Goal: Navigation & Orientation: Find specific page/section

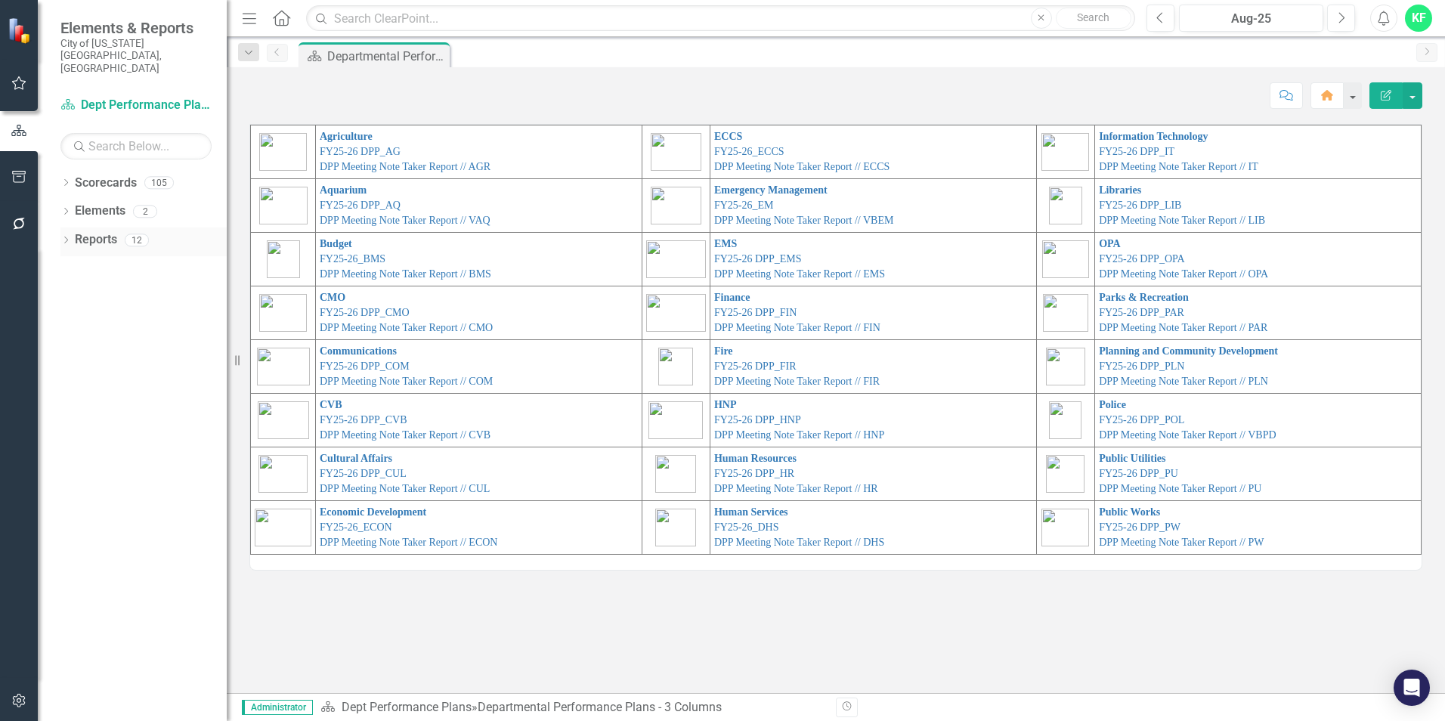
click at [66, 237] on icon "Dropdown" at bounding box center [65, 241] width 11 height 8
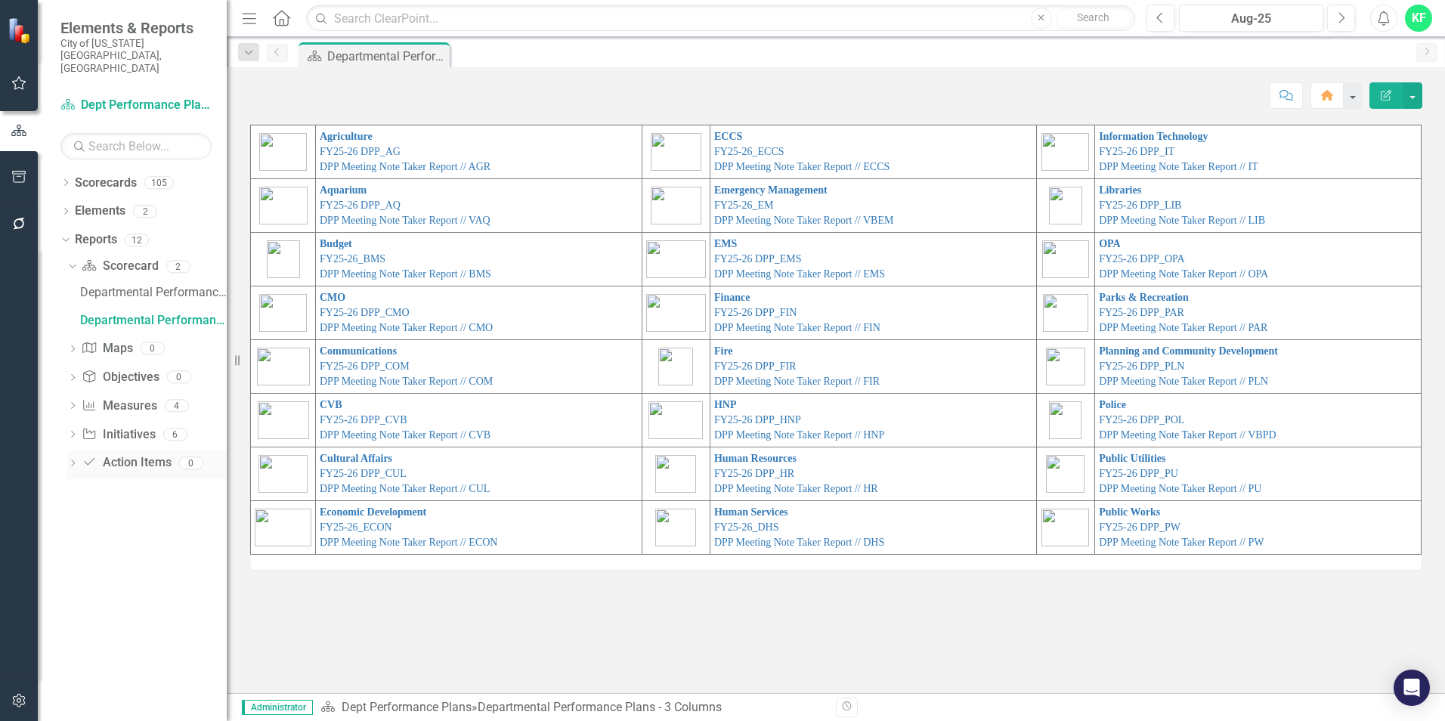
click at [118, 454] on link "Action Item Action Items" at bounding box center [126, 462] width 89 height 17
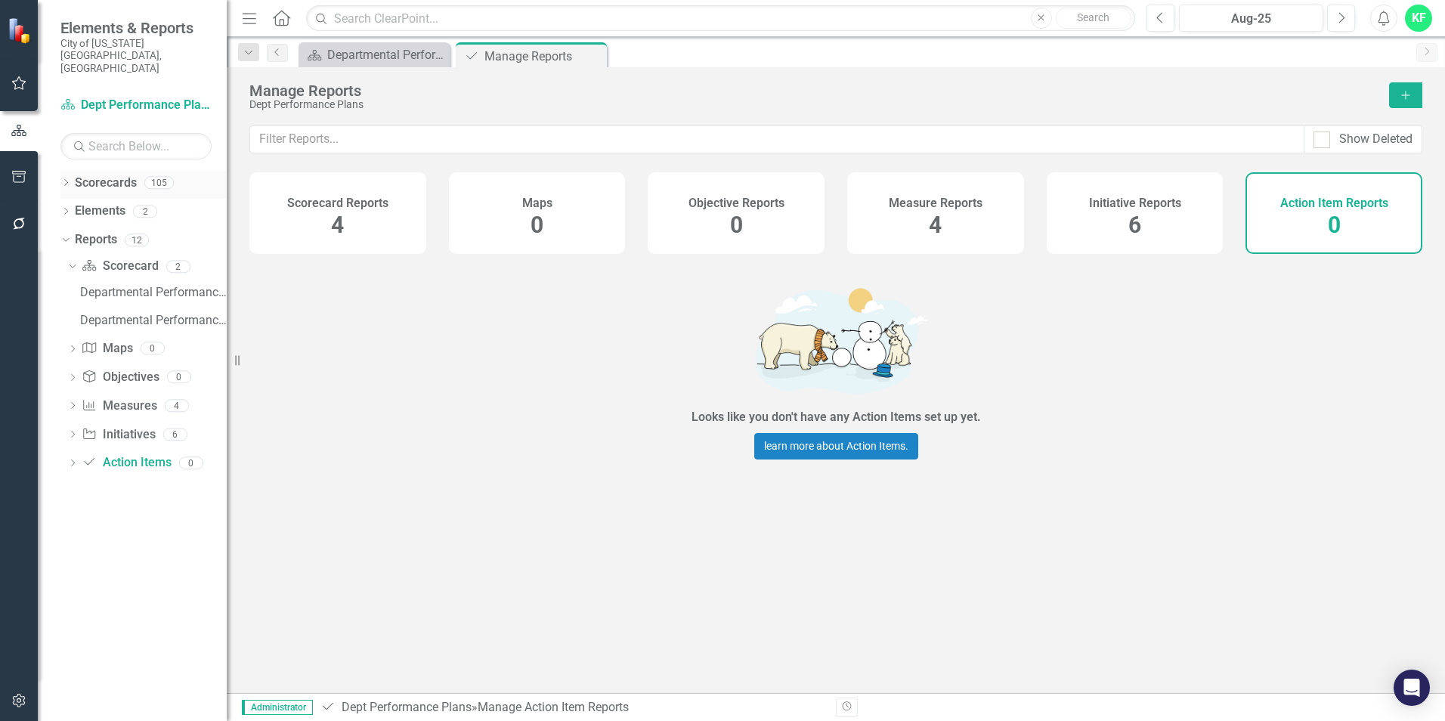
click at [64, 180] on icon "Dropdown" at bounding box center [65, 184] width 11 height 8
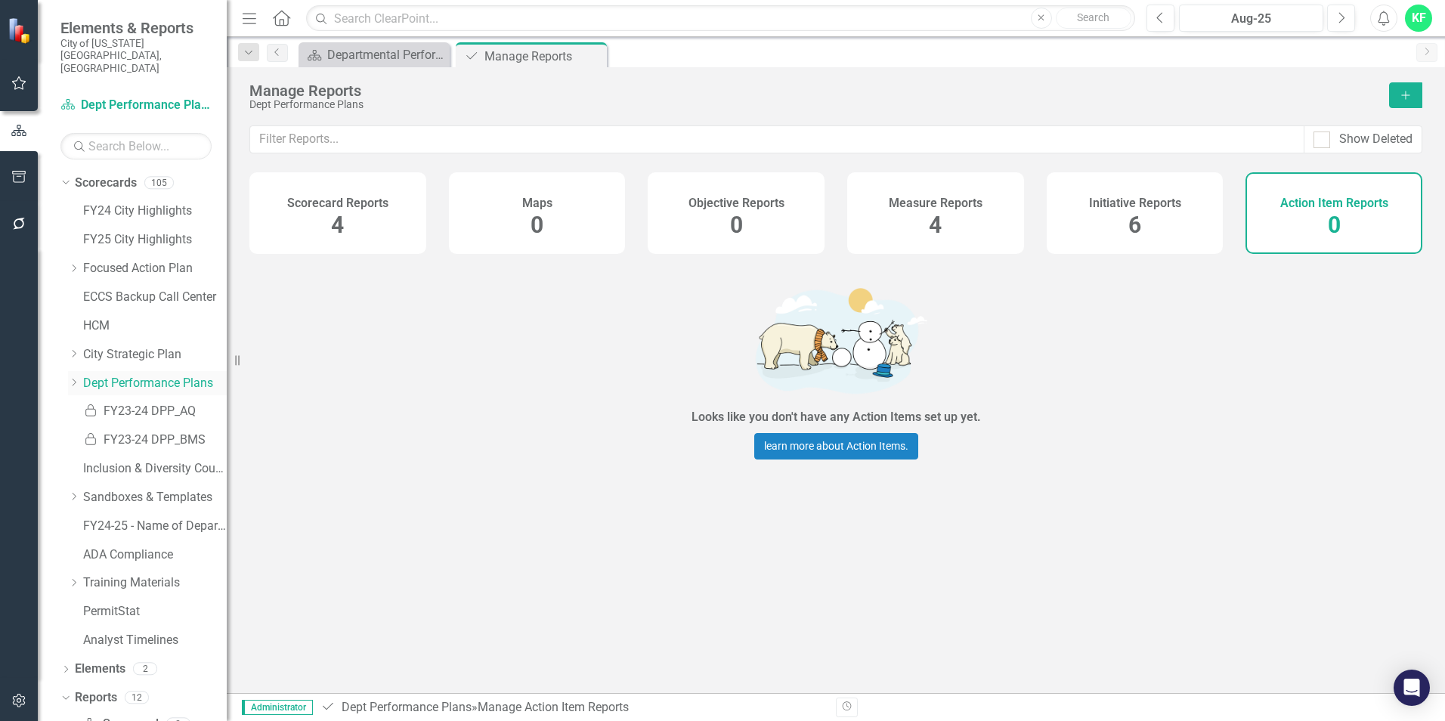
click at [148, 375] on link "Dept Performance Plans" at bounding box center [155, 383] width 144 height 17
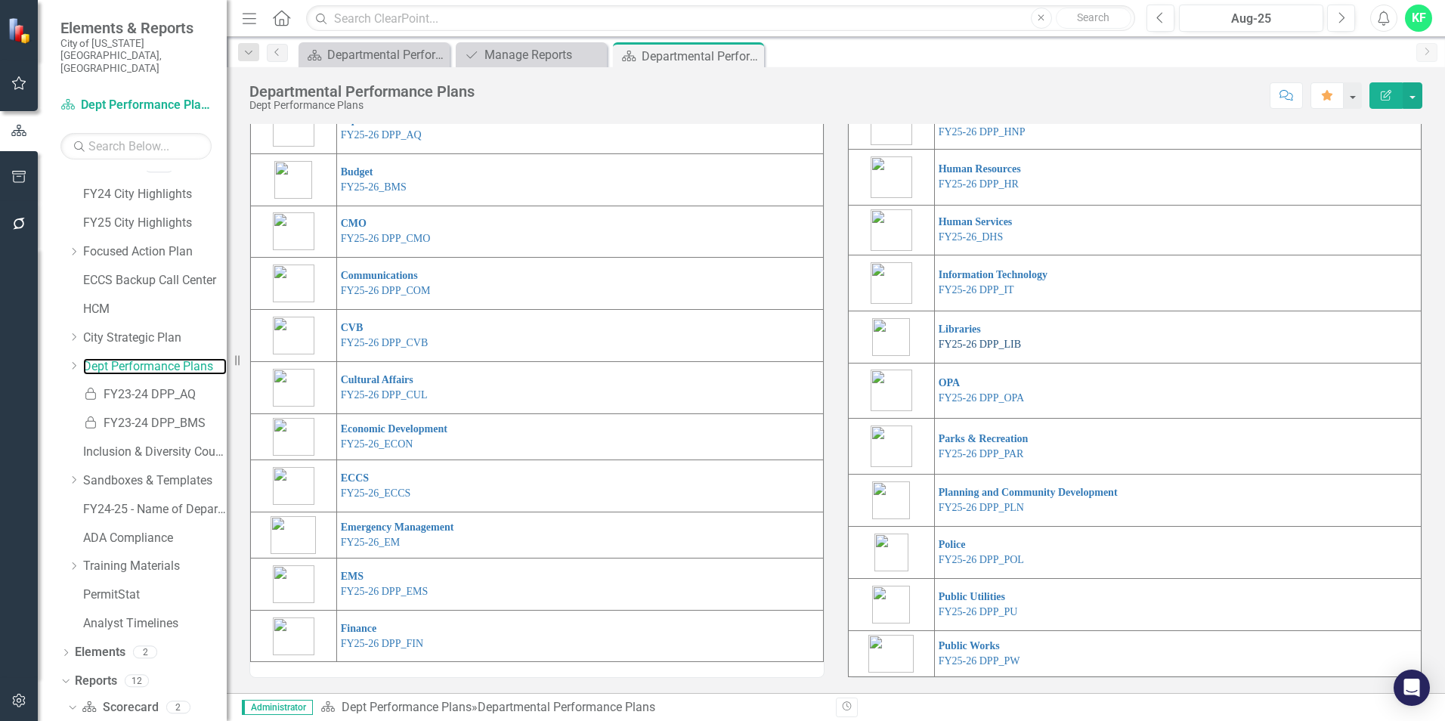
scroll to position [244, 0]
click at [951, 329] on link "Libraries" at bounding box center [959, 328] width 42 height 11
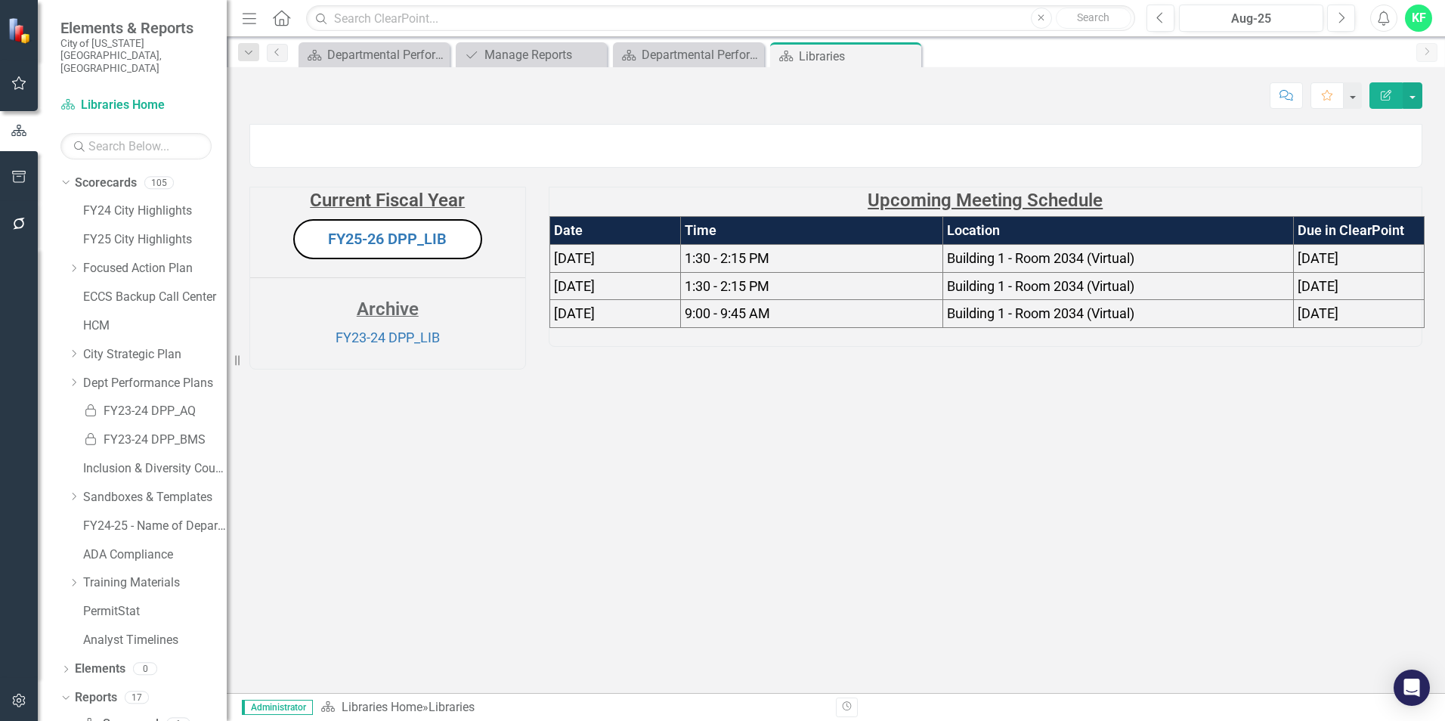
scroll to position [17, 0]
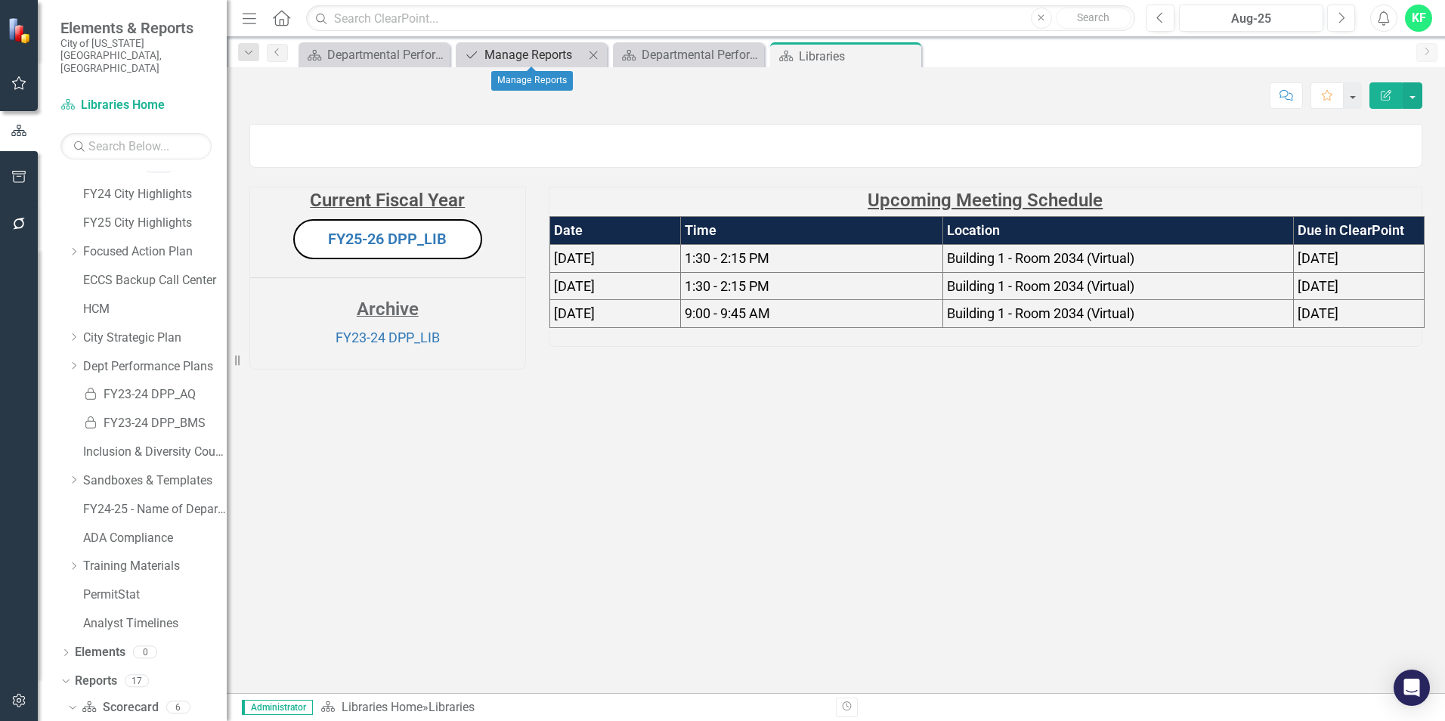
click at [507, 58] on div "Manage Reports" at bounding box center [534, 54] width 100 height 19
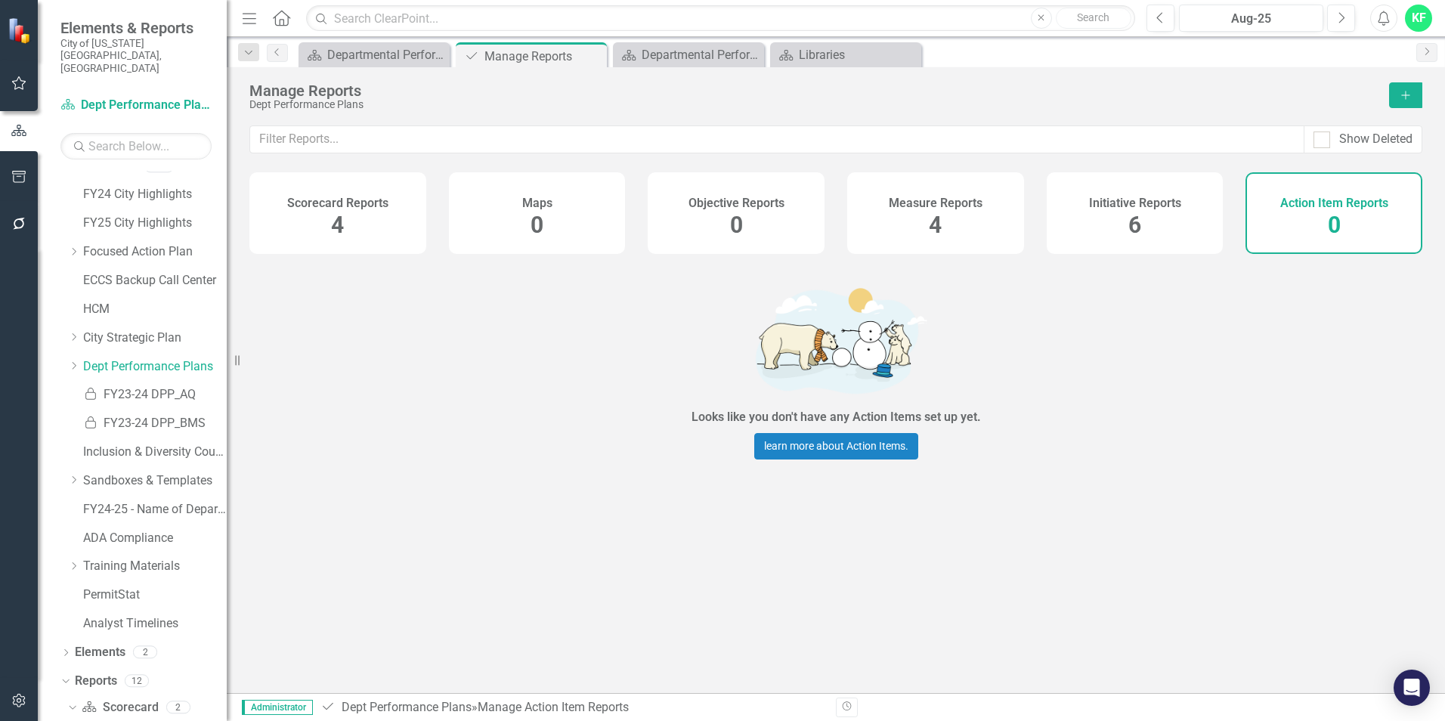
click at [323, 224] on div "Scorecard Reports 4" at bounding box center [337, 213] width 177 height 82
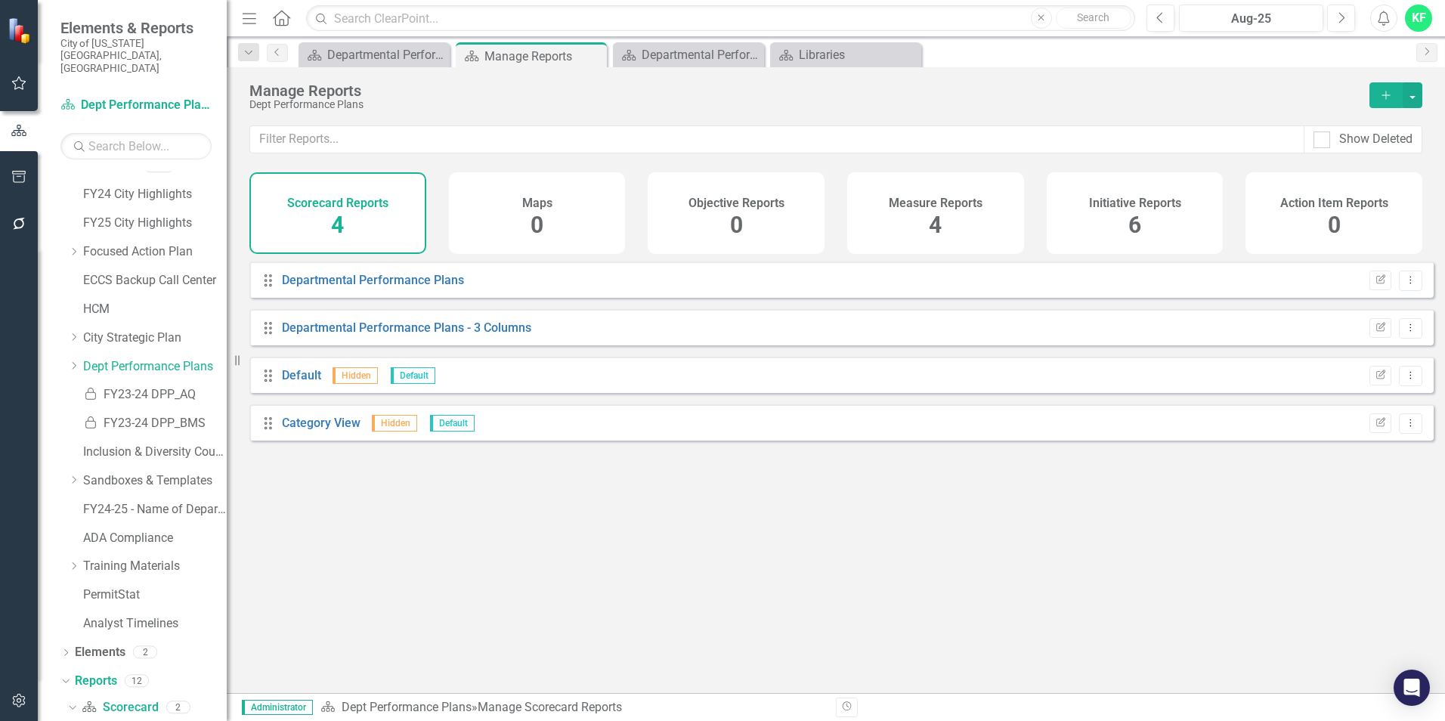
click at [921, 196] on h4 "Measure Reports" at bounding box center [936, 203] width 94 height 14
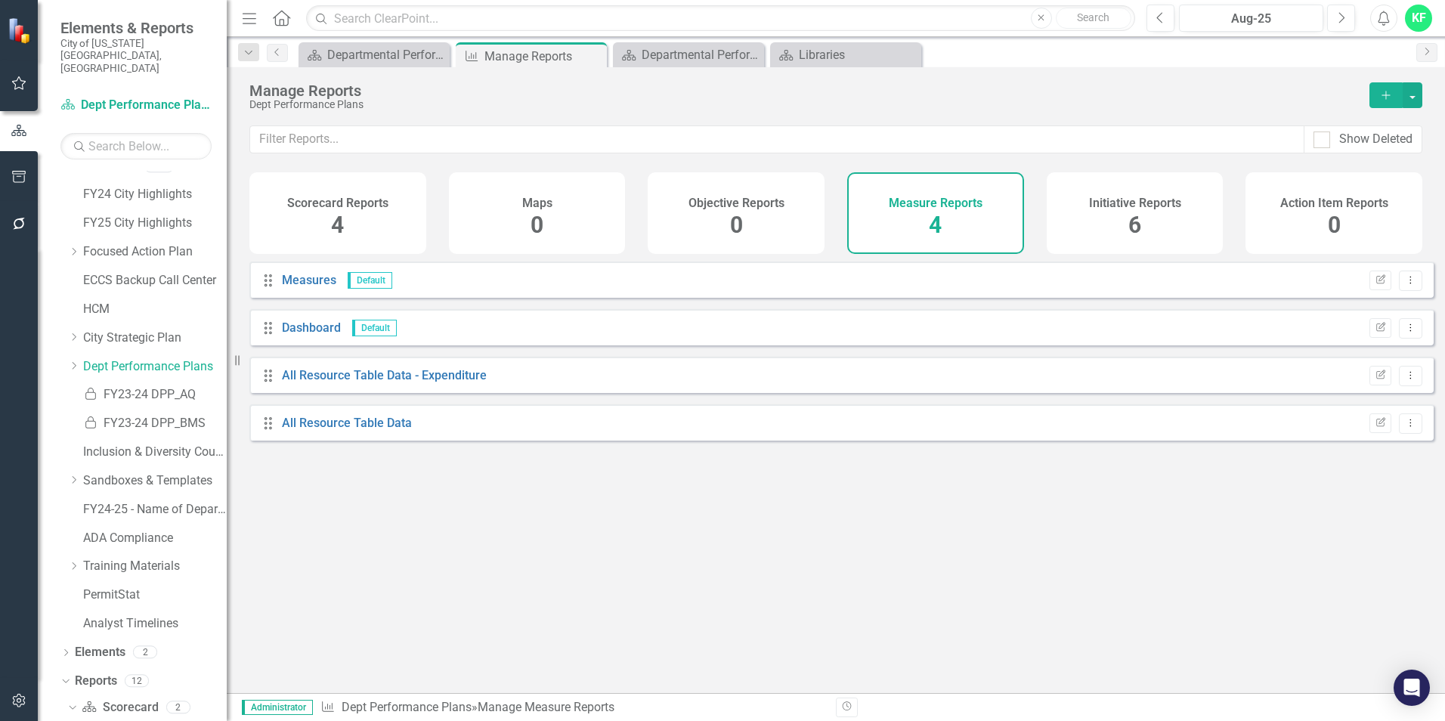
click at [1152, 208] on h4 "Initiative Reports" at bounding box center [1135, 203] width 92 height 14
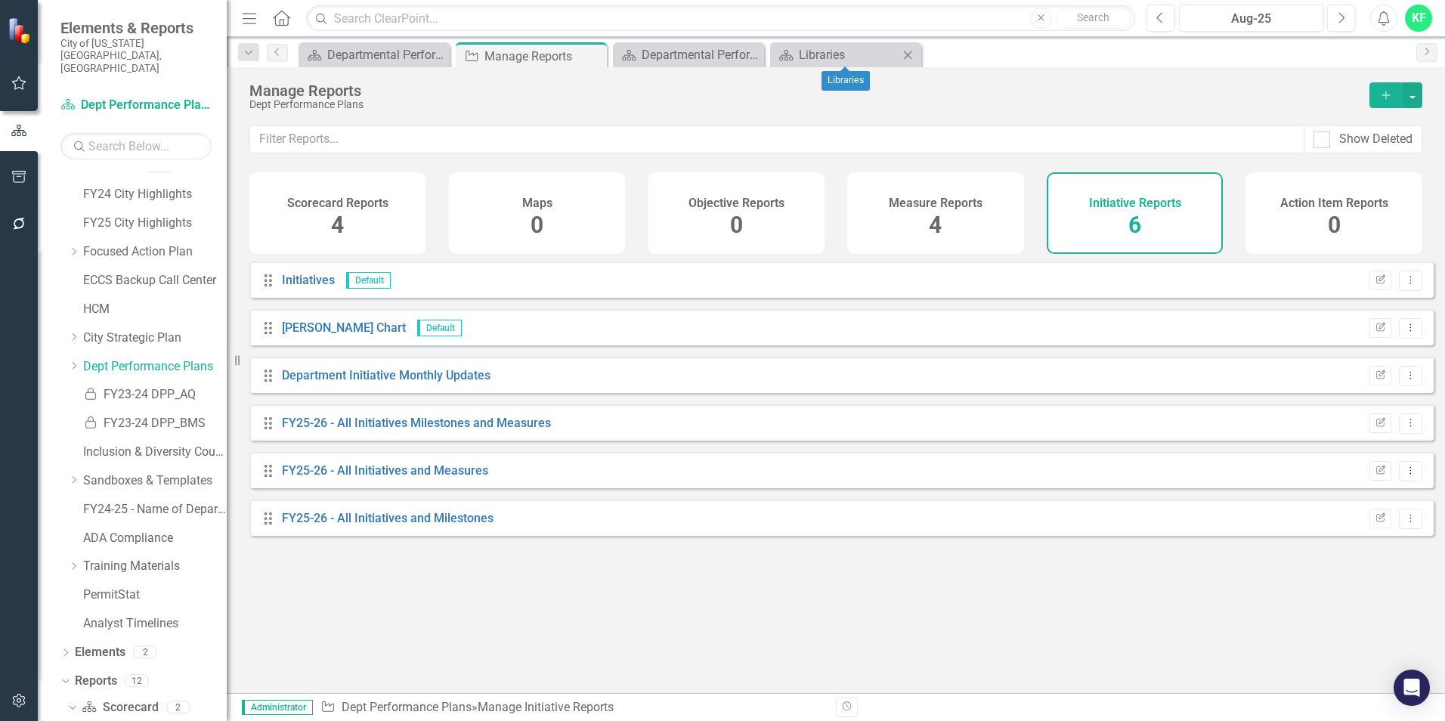
click at [813, 45] on div "Scorecard Libraries Close" at bounding box center [845, 54] width 151 height 25
click at [818, 50] on div "Libraries" at bounding box center [849, 54] width 100 height 19
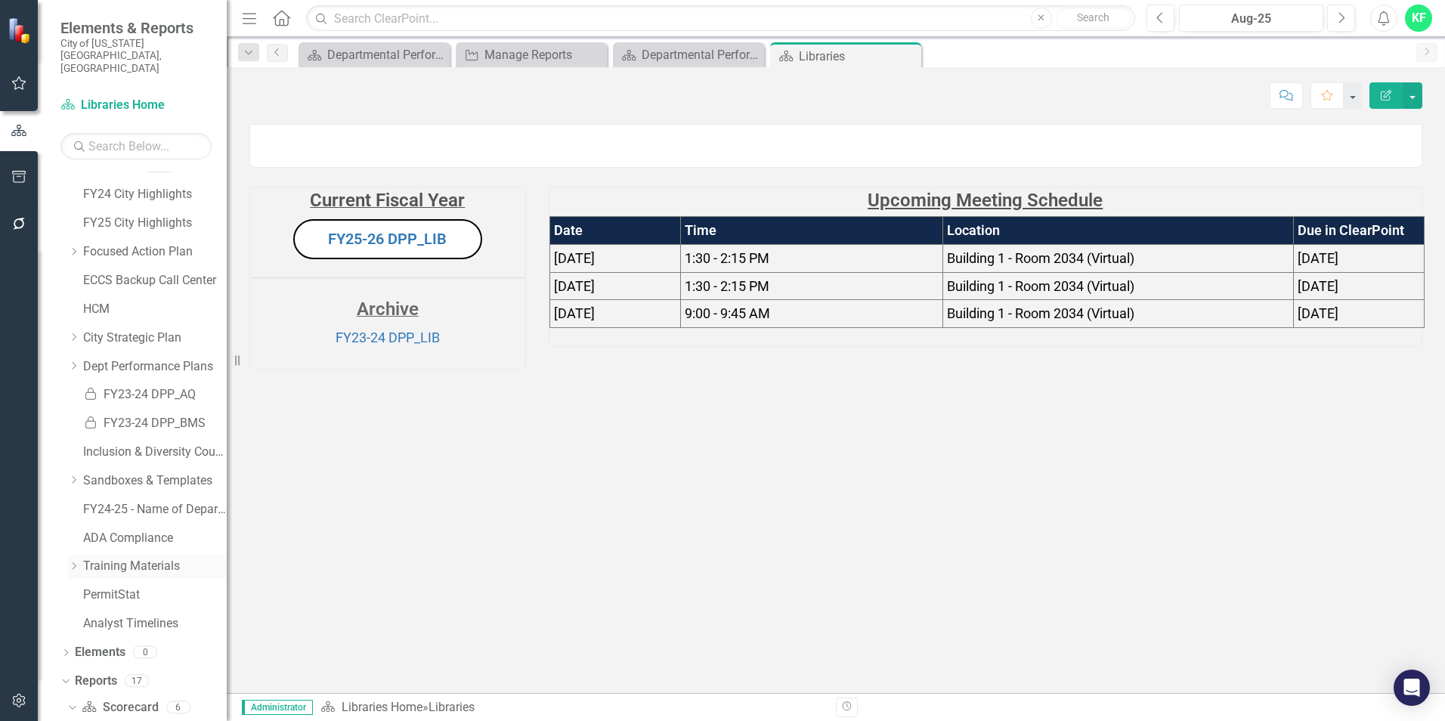
click at [71, 561] on icon "Dropdown" at bounding box center [73, 565] width 11 height 9
click at [71, 562] on icon at bounding box center [73, 564] width 8 height 4
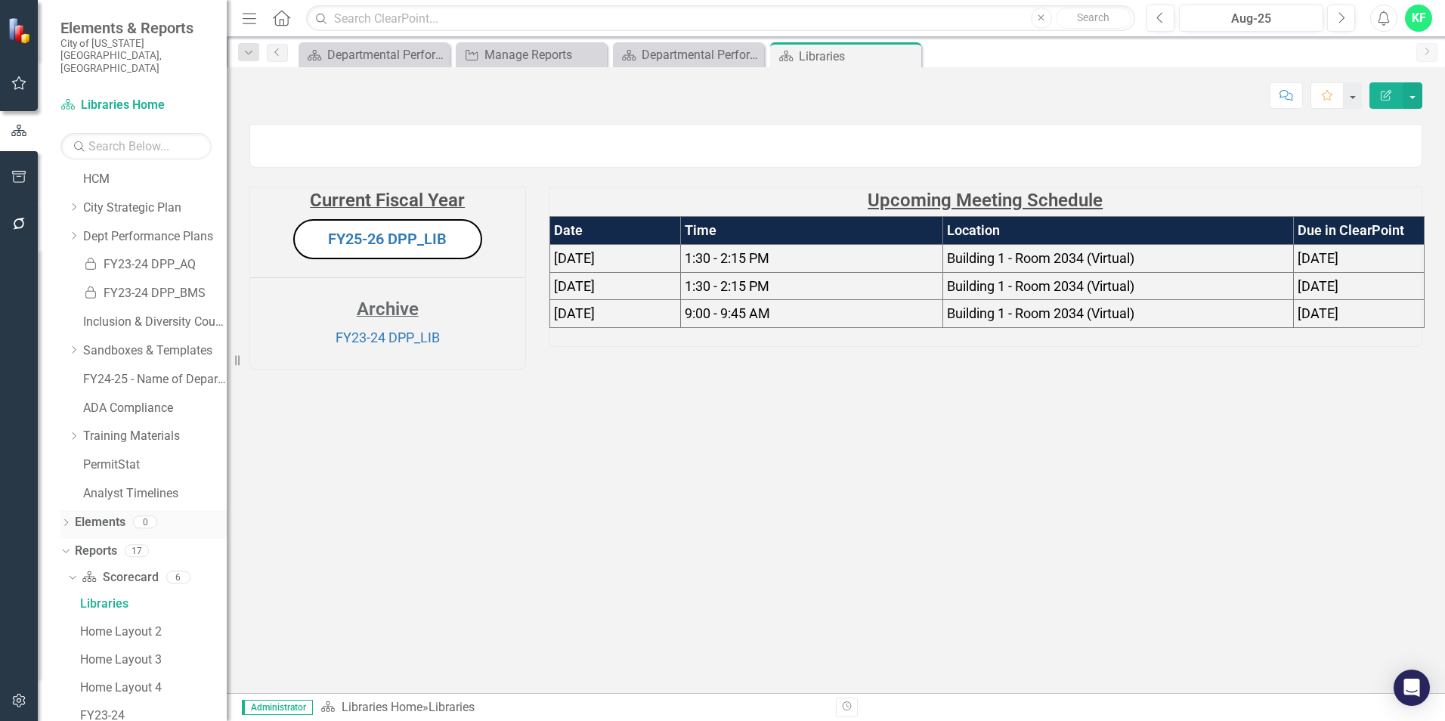
scroll to position [168, 0]
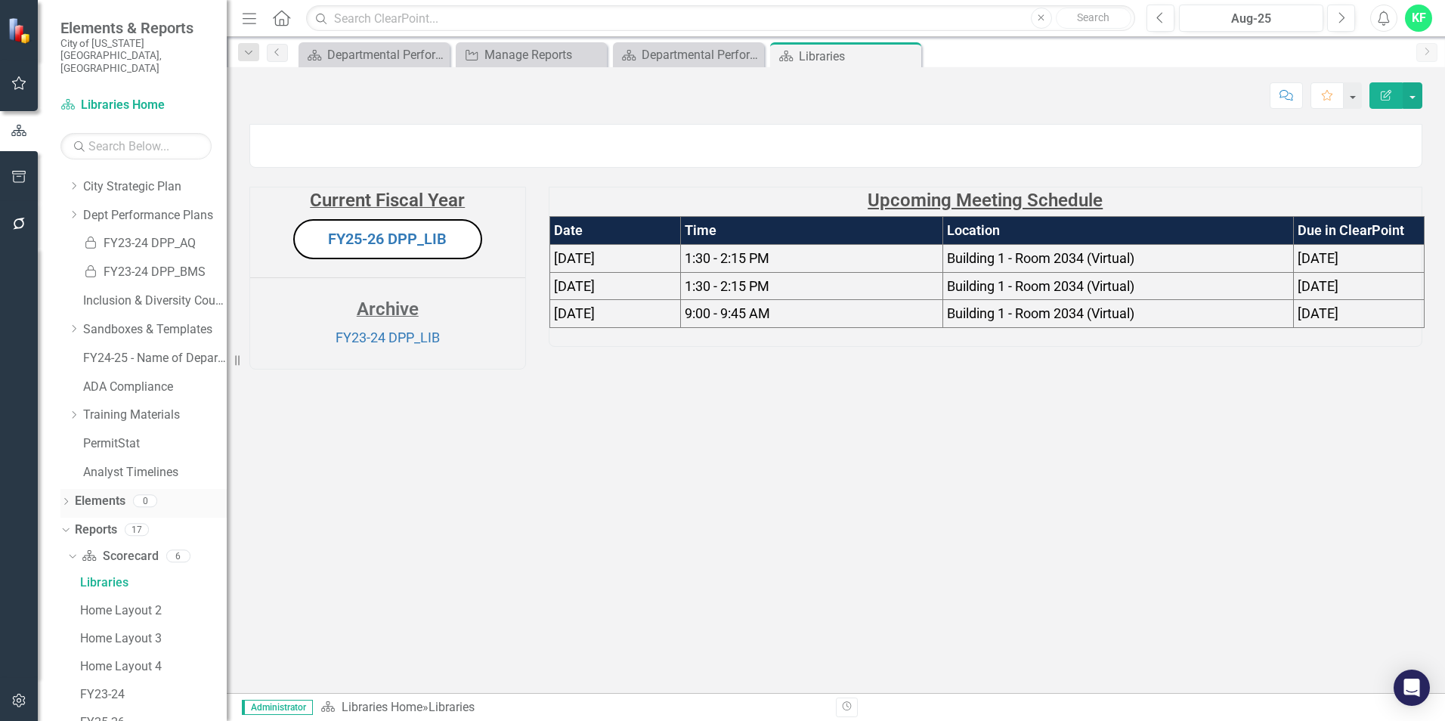
click at [64, 499] on icon "Dropdown" at bounding box center [65, 503] width 11 height 8
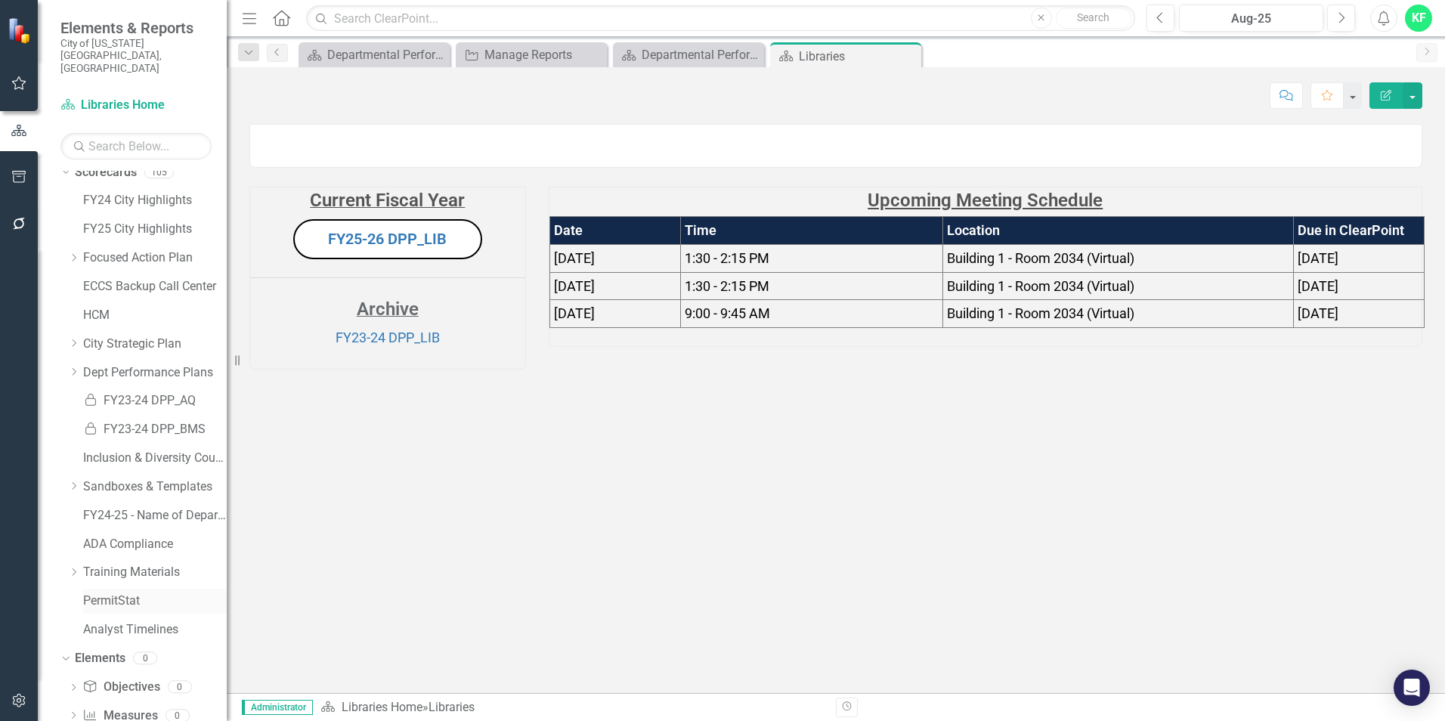
scroll to position [0, 0]
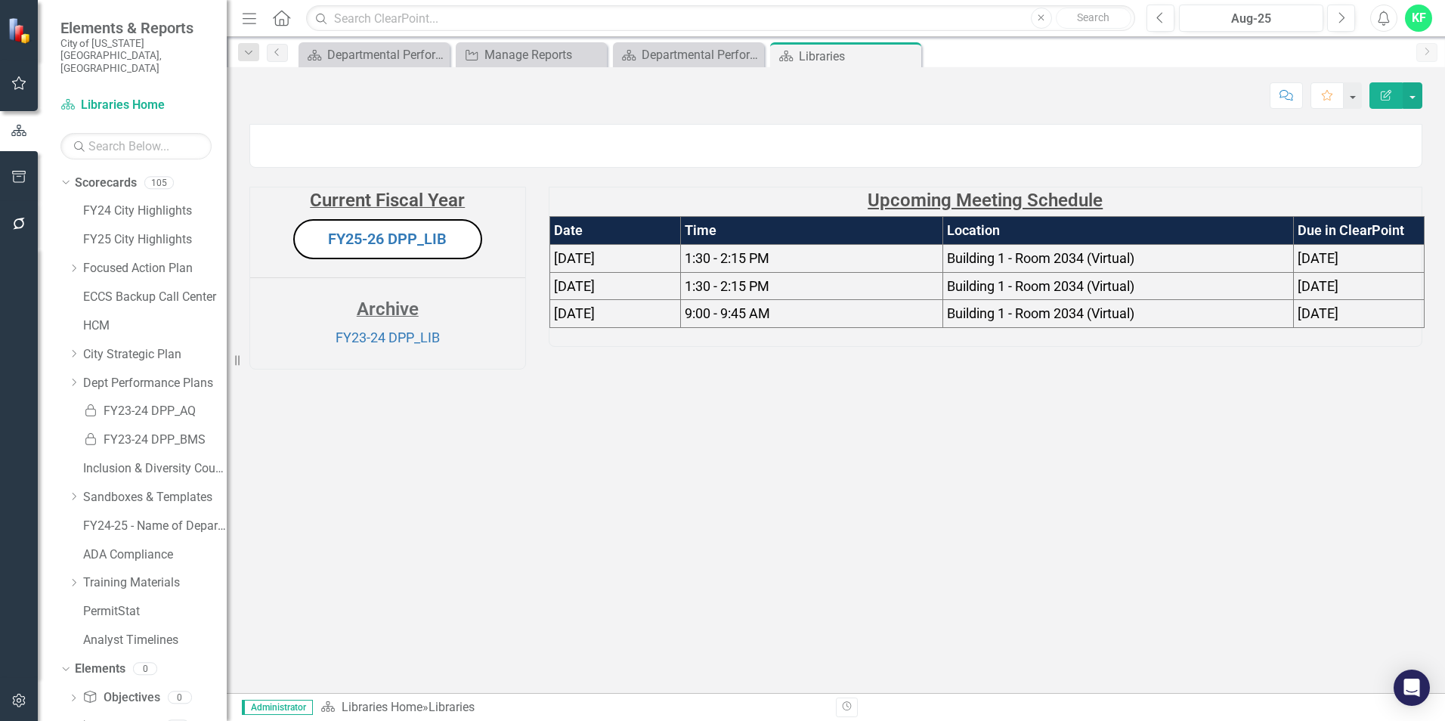
click at [277, 16] on icon "Home" at bounding box center [281, 18] width 20 height 16
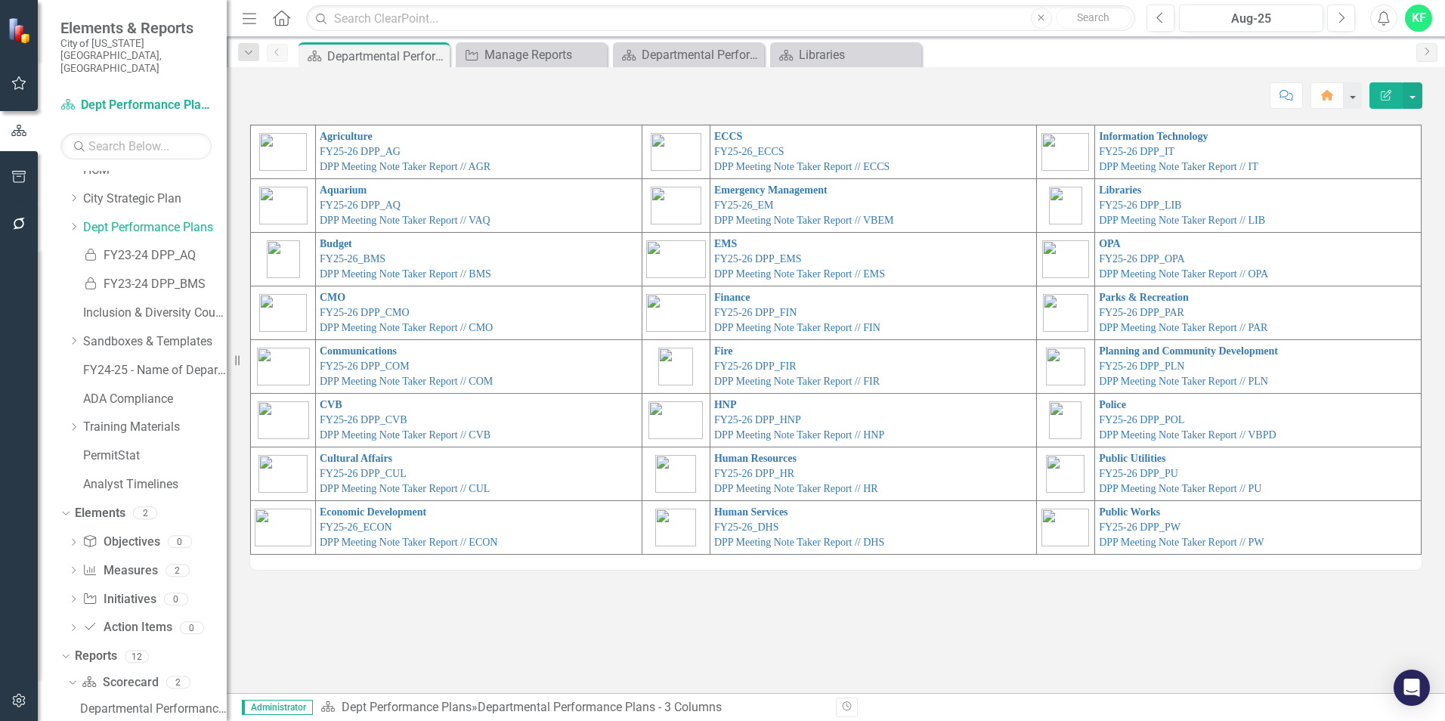
scroll to position [159, 0]
click at [69, 332] on div "Dropdown" at bounding box center [73, 338] width 11 height 13
click at [69, 330] on icon "Dropdown" at bounding box center [72, 335] width 9 height 11
click at [1125, 199] on td "Libraries FY25-26 DPP_LIB DPP Meeting Note Taker Report // LIB" at bounding box center [1258, 206] width 326 height 54
click at [662, 45] on div "Departmental Performance Plans" at bounding box center [691, 54] width 100 height 19
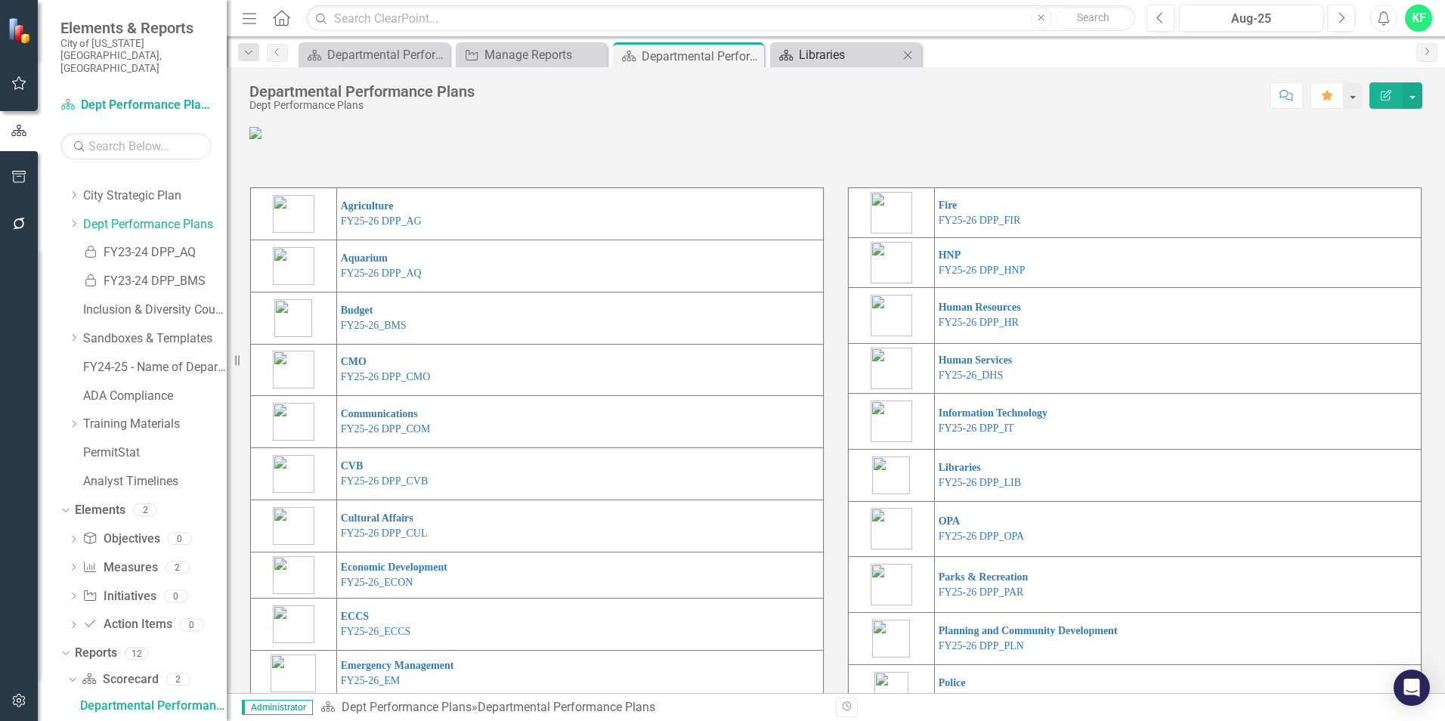
scroll to position [131, 0]
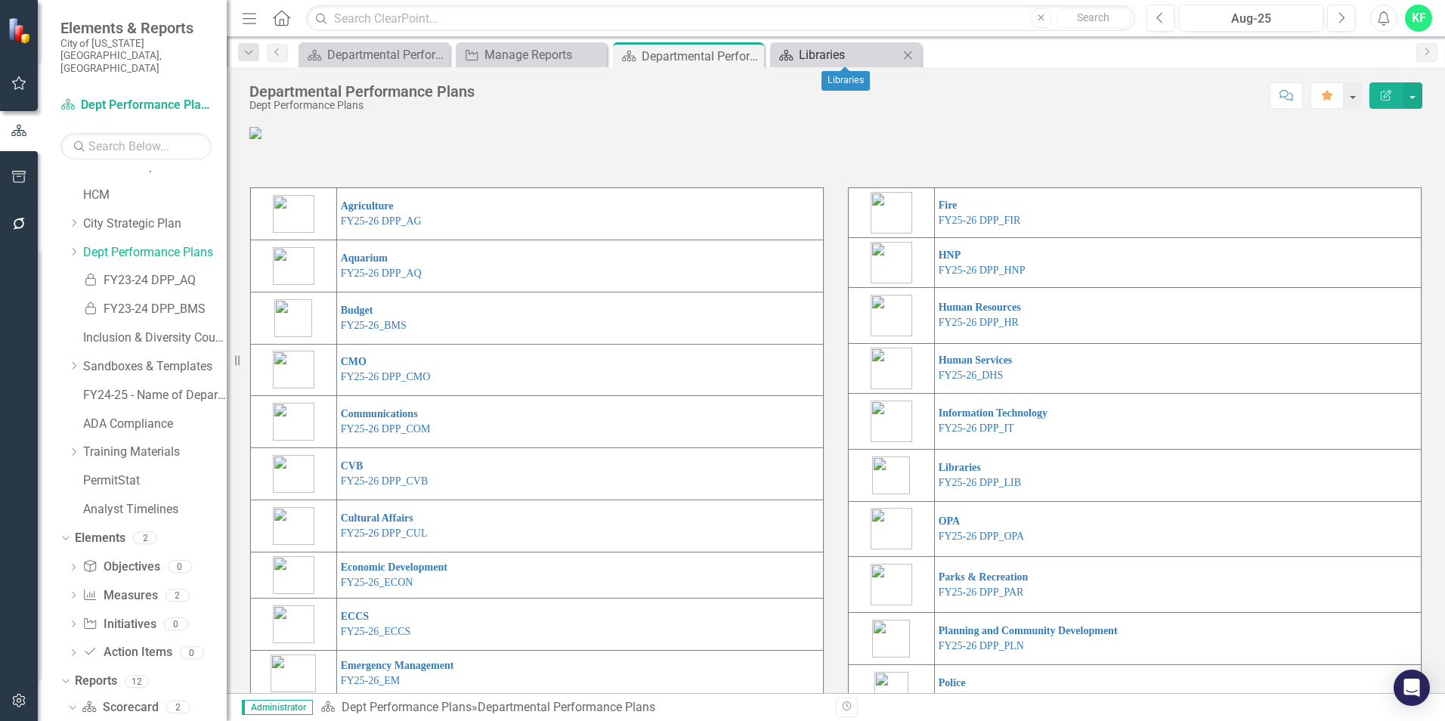
click at [804, 48] on div "Libraries" at bounding box center [849, 54] width 100 height 19
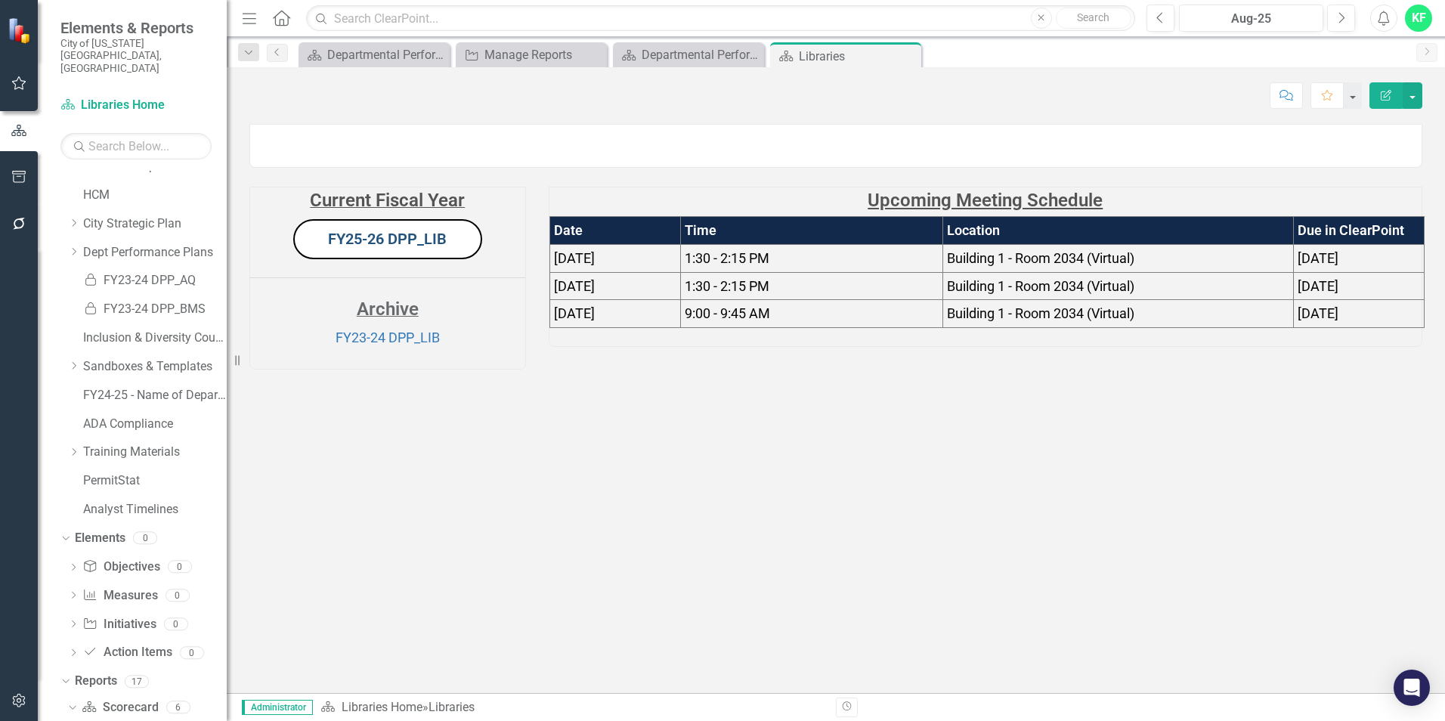
click at [351, 248] on link "FY25-26 DPP_LIB" at bounding box center [387, 239] width 119 height 18
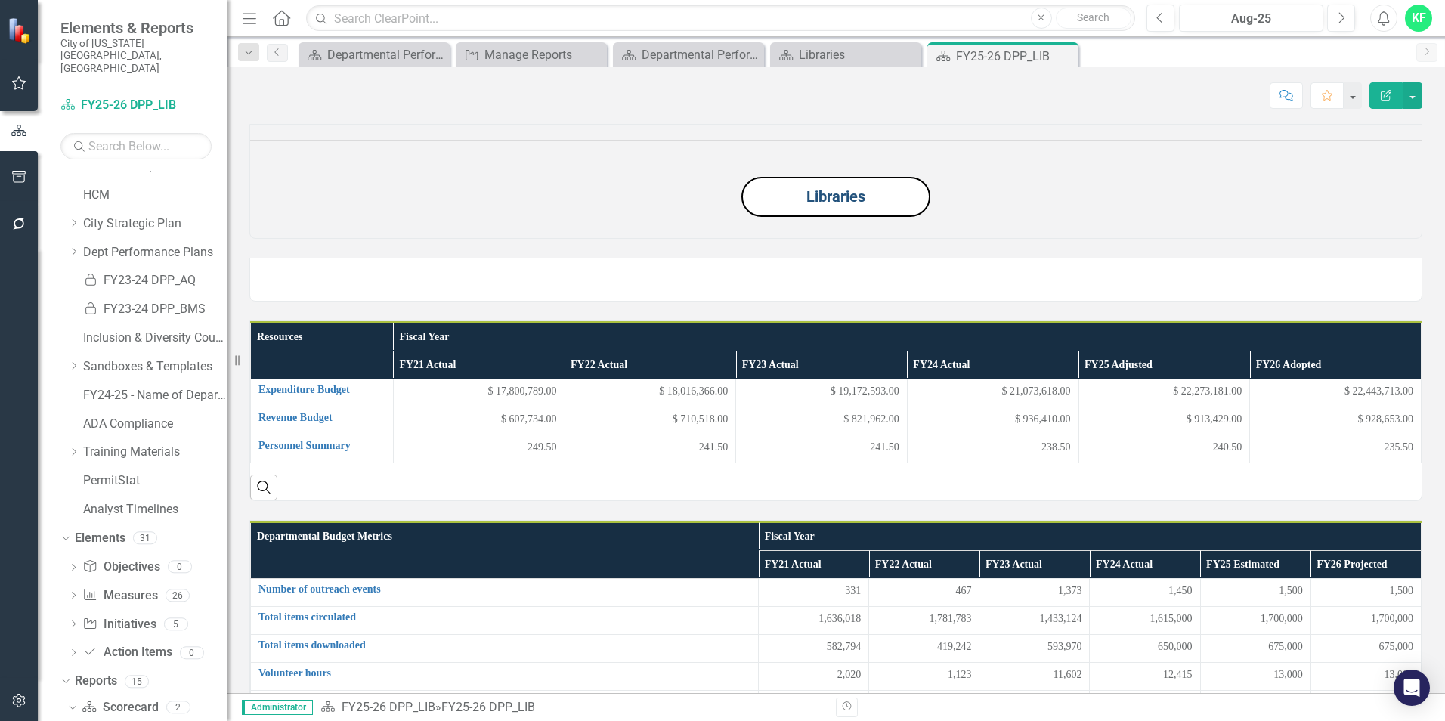
click at [833, 206] on link "Libraries" at bounding box center [835, 196] width 59 height 18
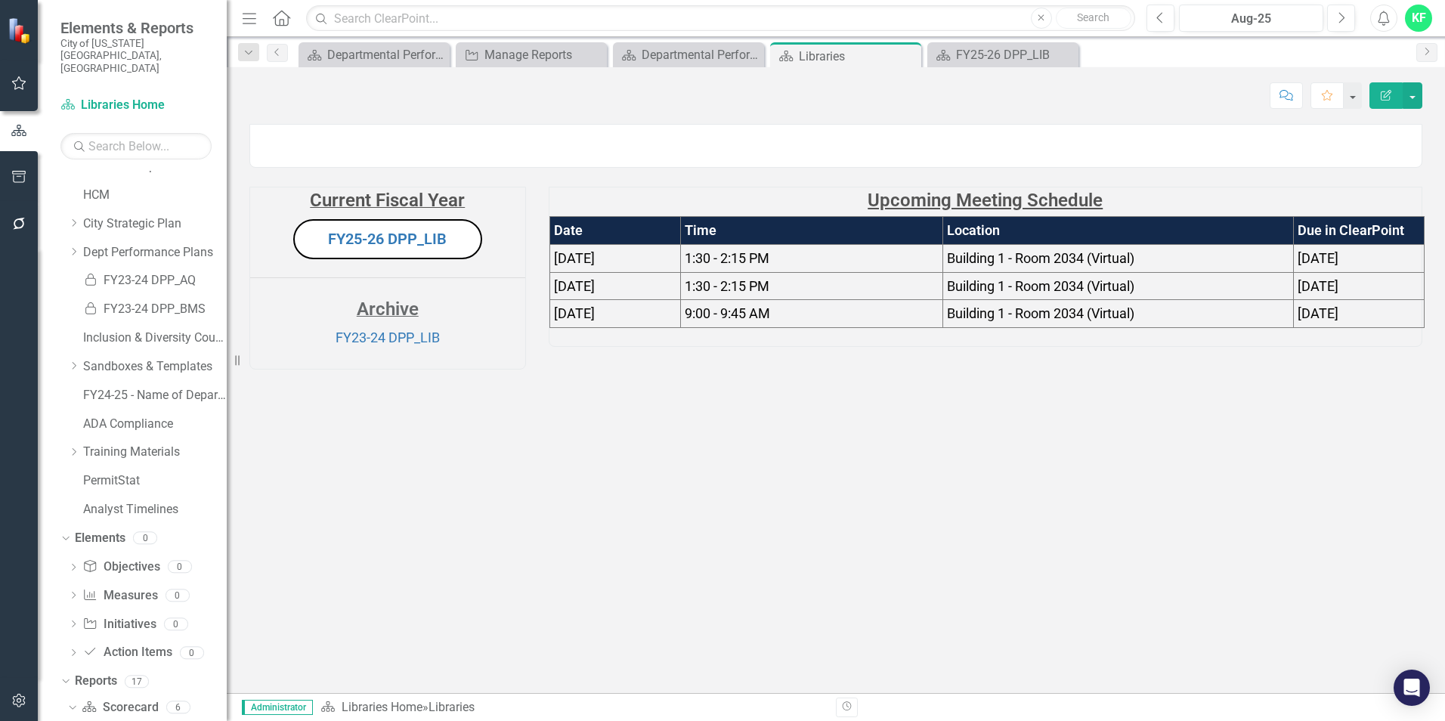
click at [250, 133] on img at bounding box center [250, 133] width 0 height 0
click at [362, 248] on link "FY25-26 DPP_LIB" at bounding box center [387, 239] width 119 height 18
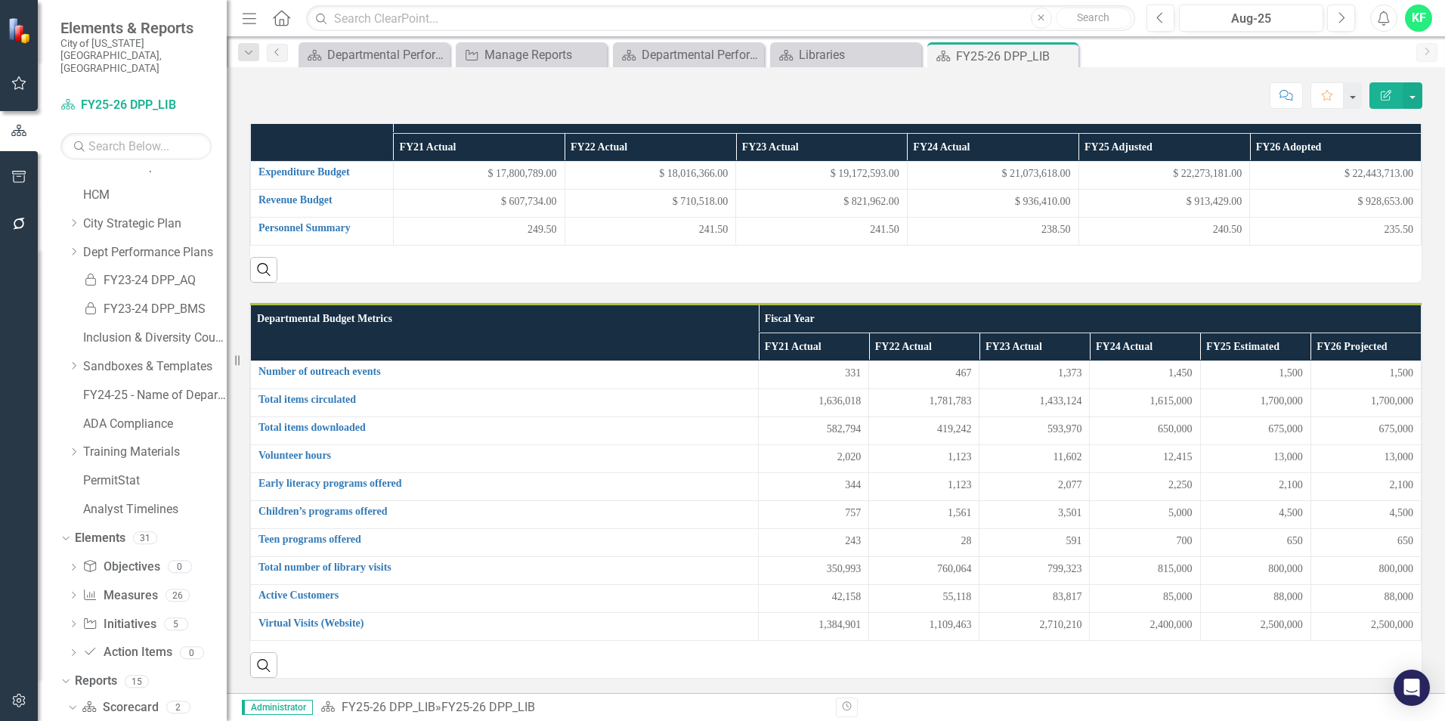
scroll to position [227, 0]
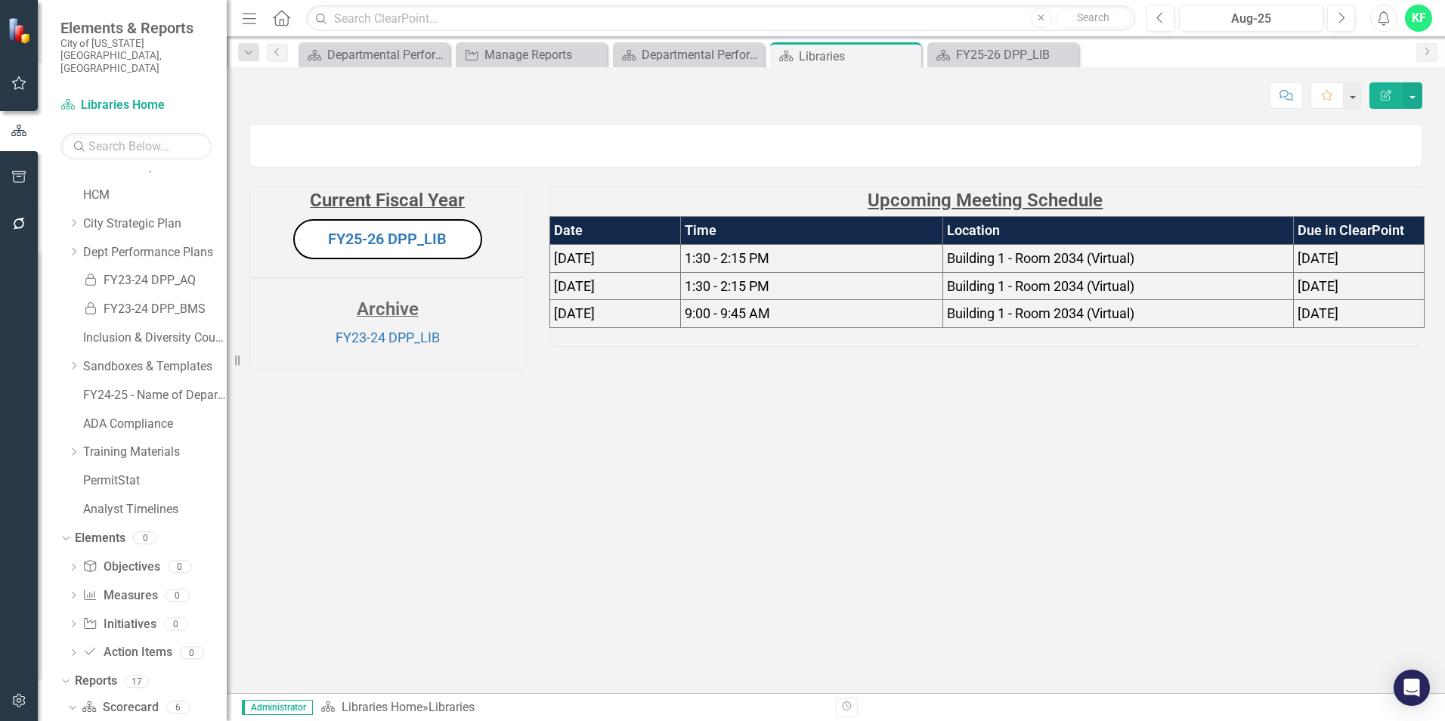
click at [1217, 272] on td "Building 1 - Room 2034 (Virtual)" at bounding box center [1118, 258] width 350 height 28
click at [1019, 211] on strong "Upcoming Meeting Schedule" at bounding box center [984, 200] width 235 height 21
click at [376, 248] on link "FY25-26 DPP_LIB" at bounding box center [387, 239] width 119 height 18
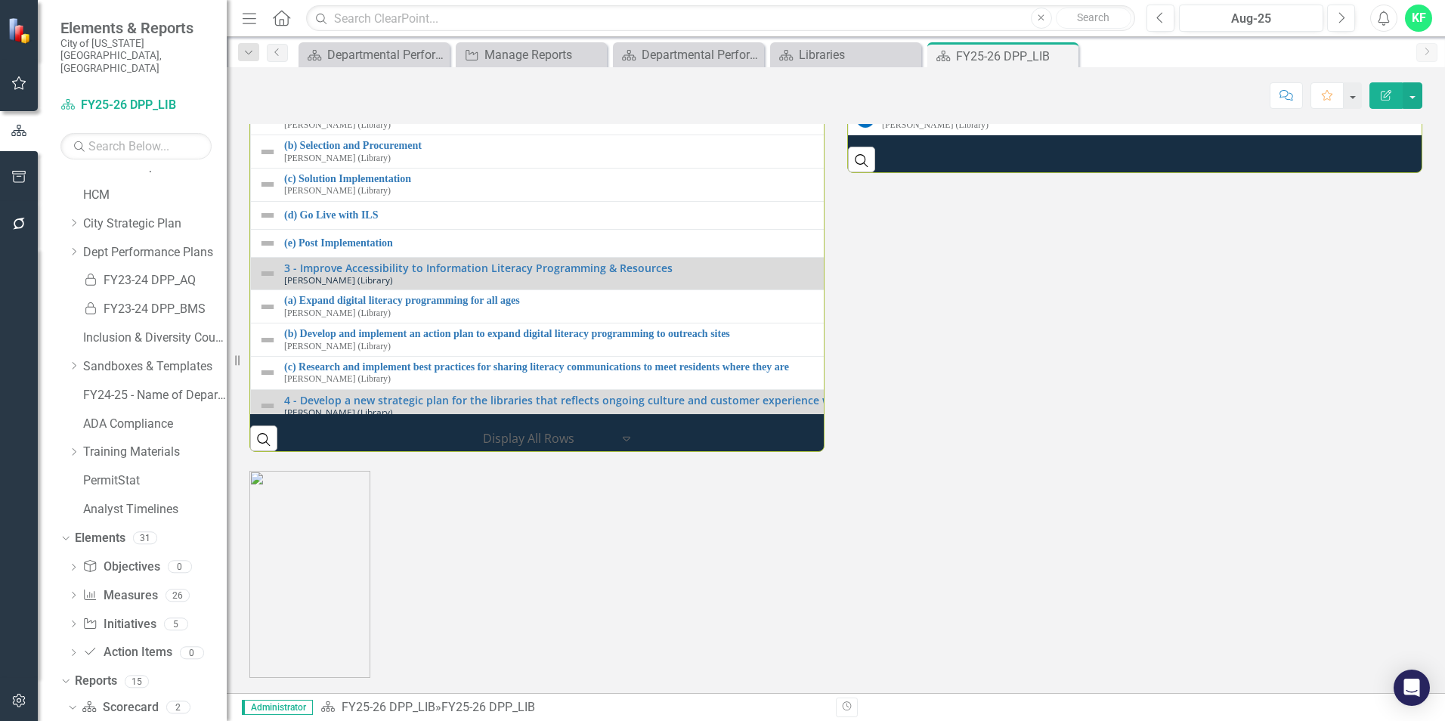
scroll to position [2082, 0]
click at [72, 592] on icon "Dropdown" at bounding box center [73, 596] width 11 height 8
click at [72, 589] on icon "Dropdown" at bounding box center [71, 594] width 8 height 11
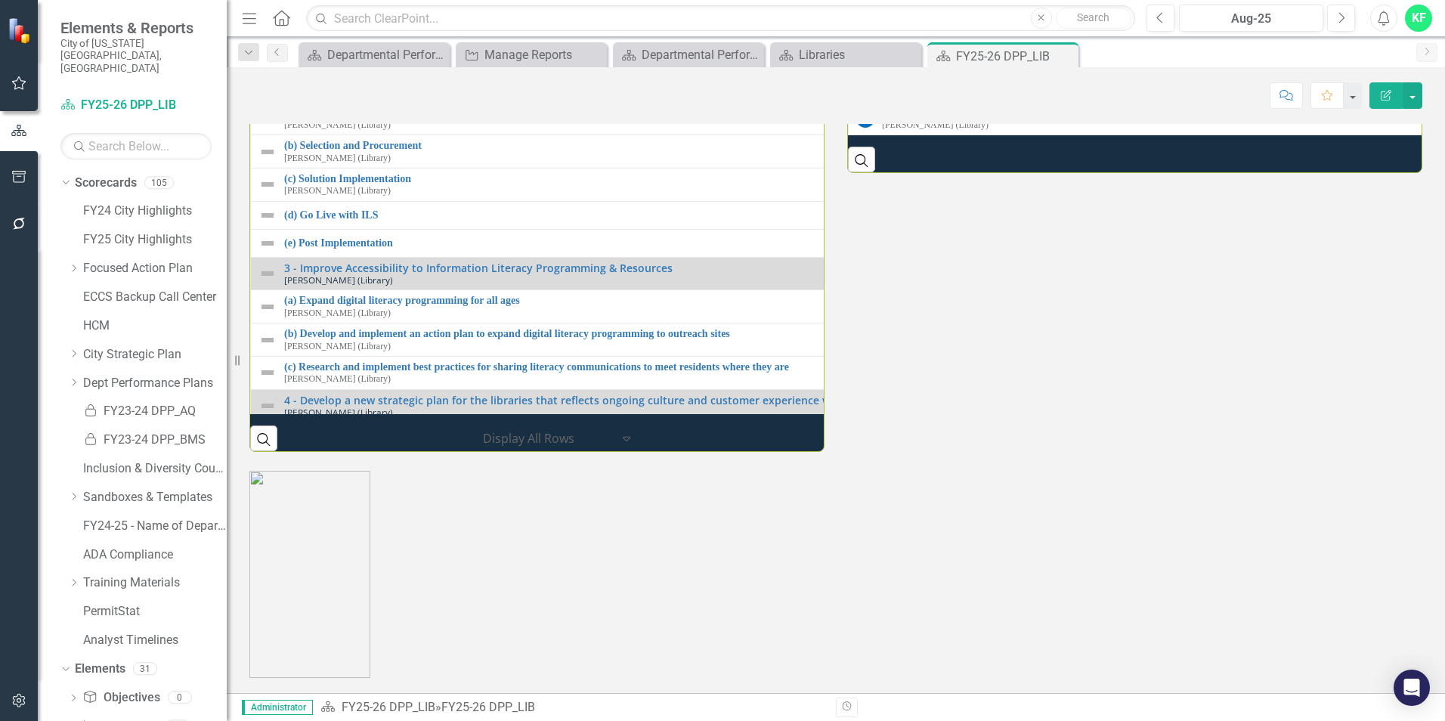
scroll to position [1705, 0]
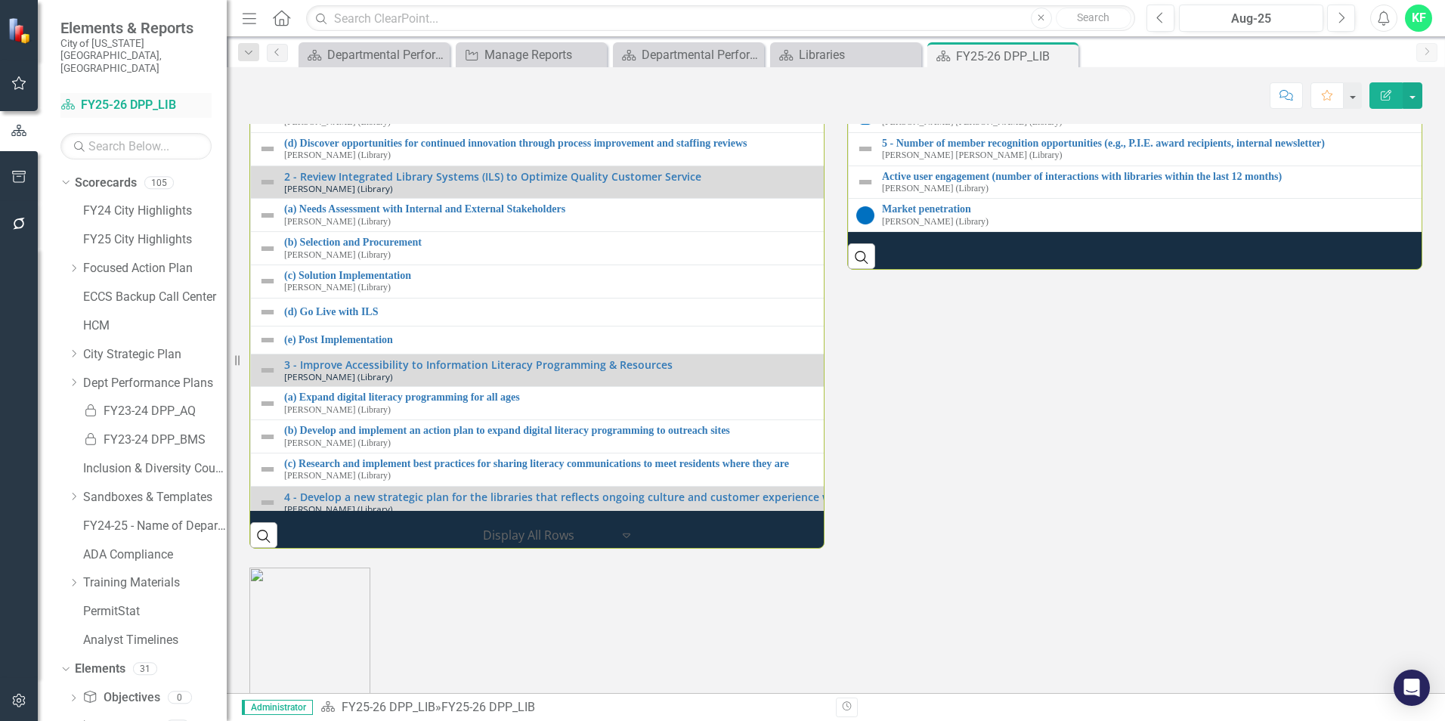
click at [135, 97] on link "Scorecard FY25-26 DPP_LIB" at bounding box center [135, 105] width 151 height 17
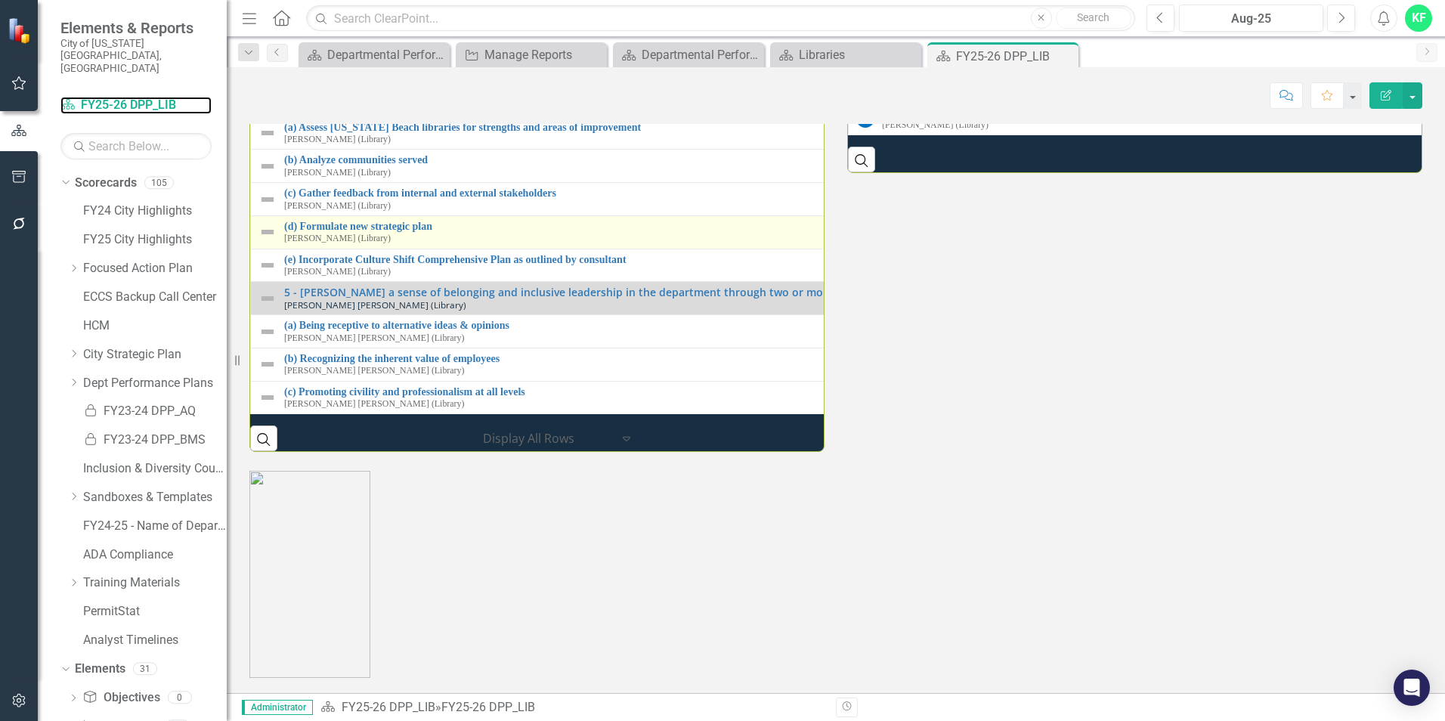
scroll to position [317, 0]
